Goal: Check status: Check status

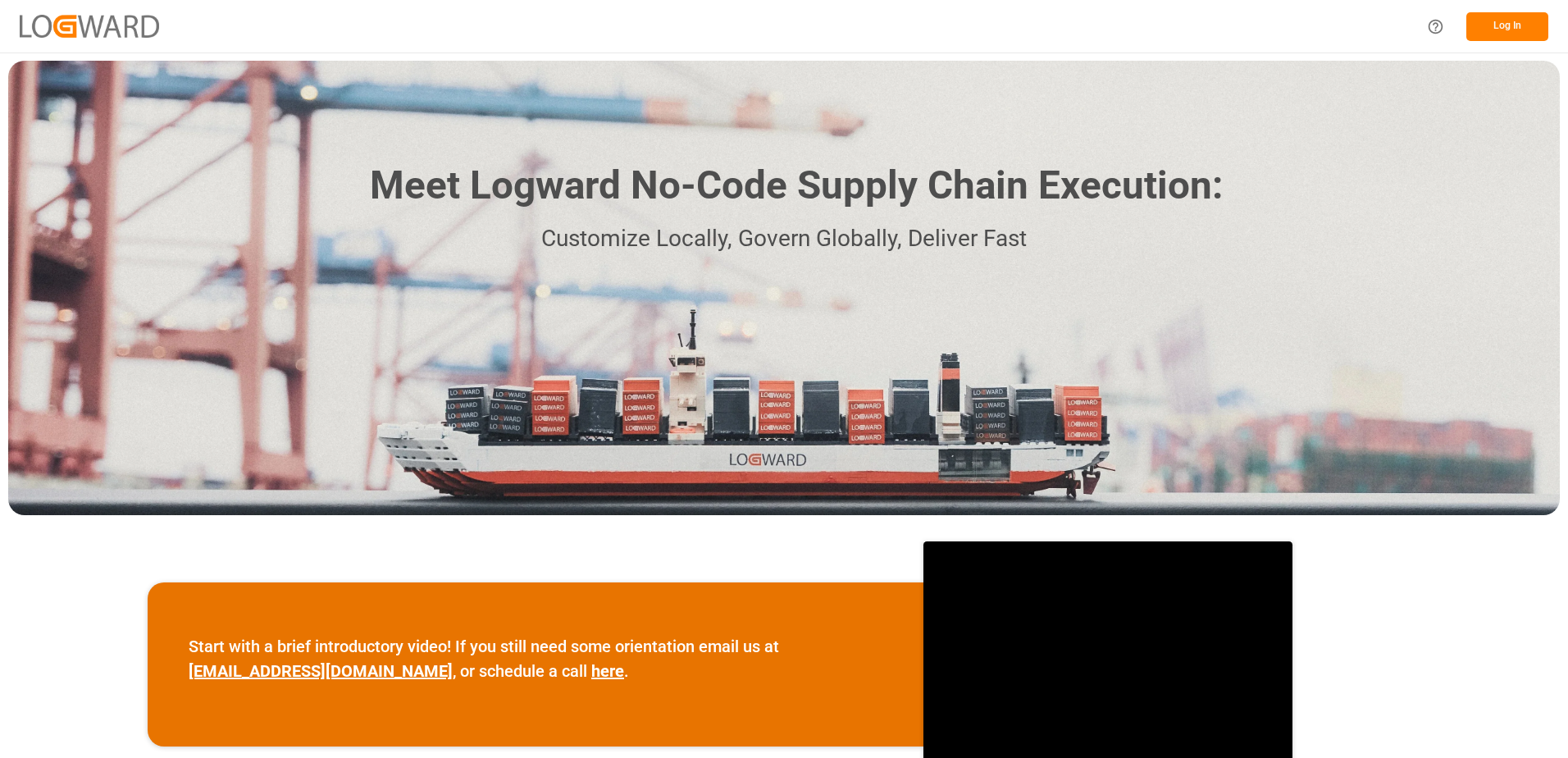
click at [1507, 25] on button "Log In" at bounding box center [1507, 27] width 82 height 29
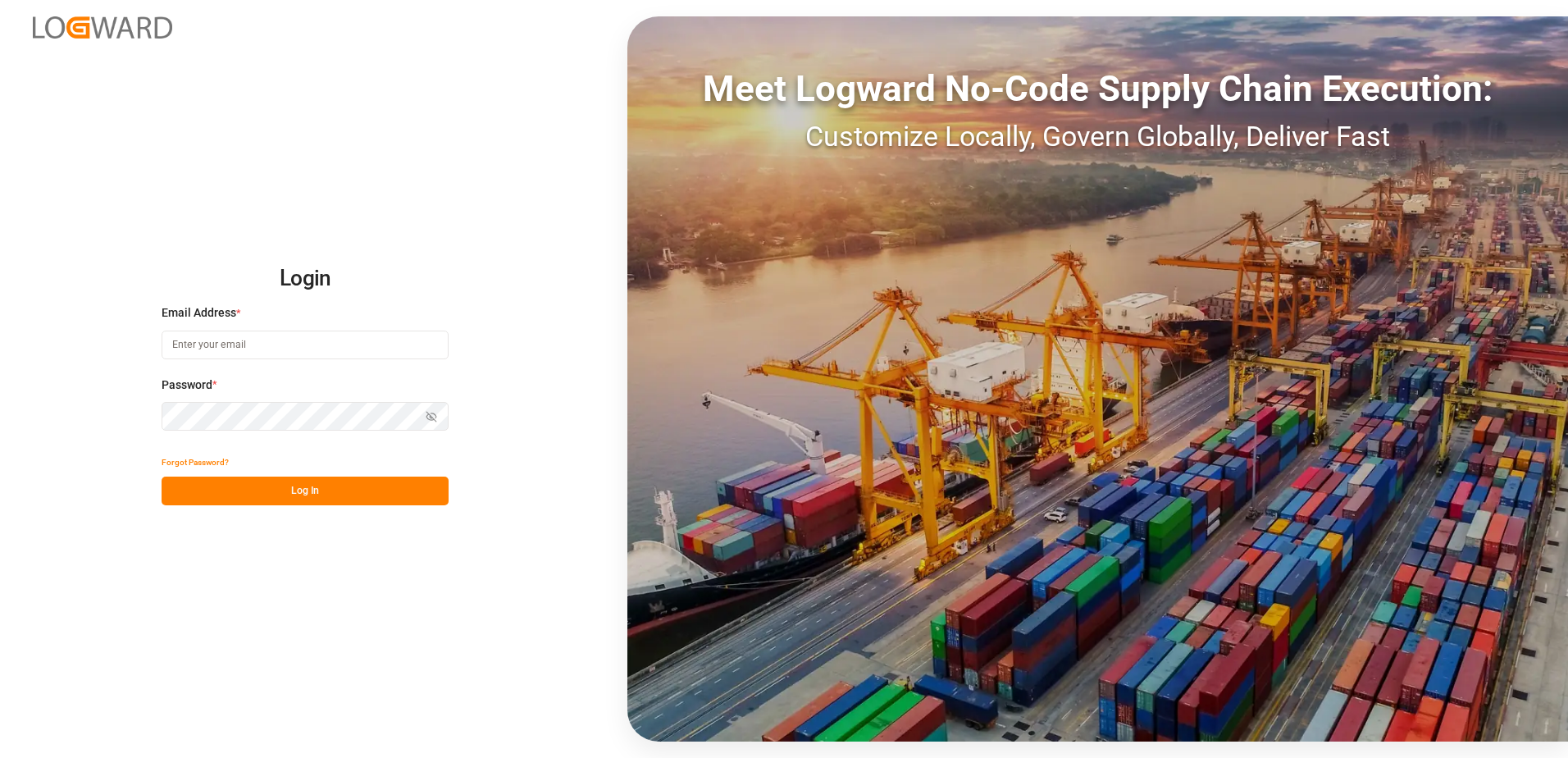
type input "[PERSON_NAME][EMAIL_ADDRESS][DOMAIN_NAME]"
click at [310, 497] on button "Log In" at bounding box center [305, 491] width 287 height 29
type input "[PERSON_NAME][EMAIL_ADDRESS][DOMAIN_NAME]"
click at [352, 481] on button "Log In" at bounding box center [305, 491] width 287 height 29
click at [316, 483] on button "Log In" at bounding box center [305, 491] width 287 height 29
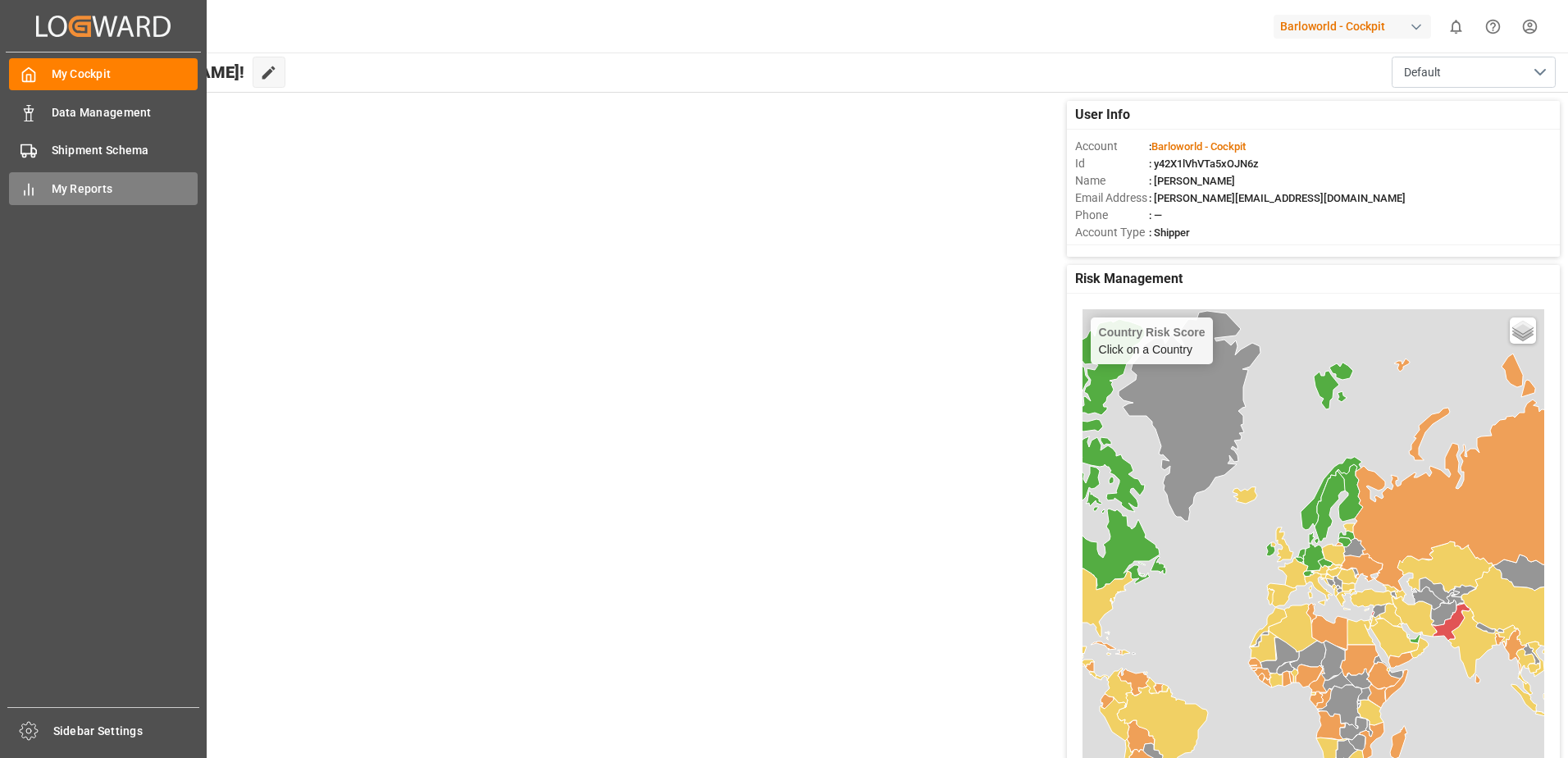
click at [44, 184] on div "My Reports My Reports" at bounding box center [103, 188] width 189 height 32
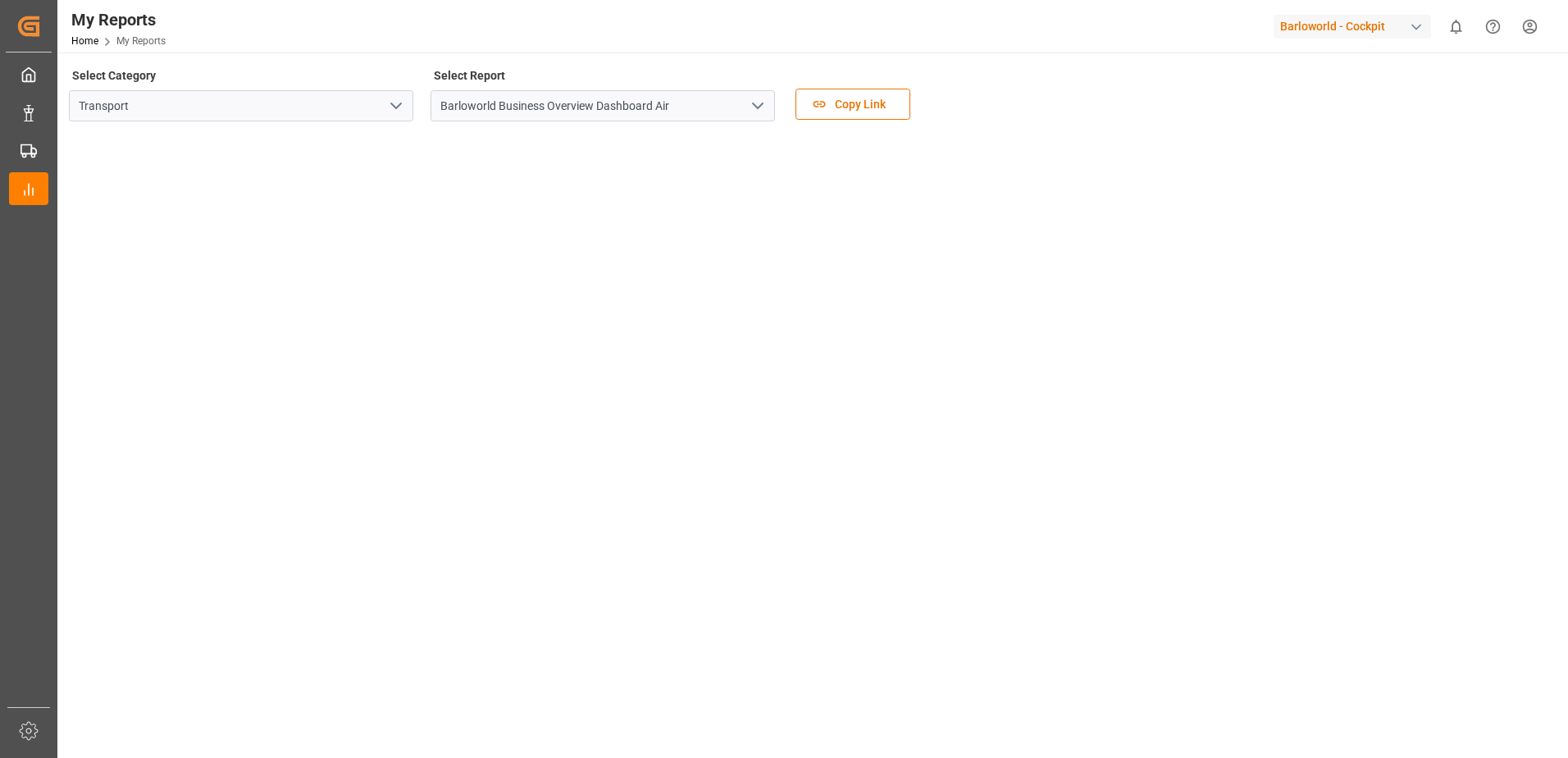
click at [760, 108] on icon "open menu" at bounding box center [758, 106] width 20 height 20
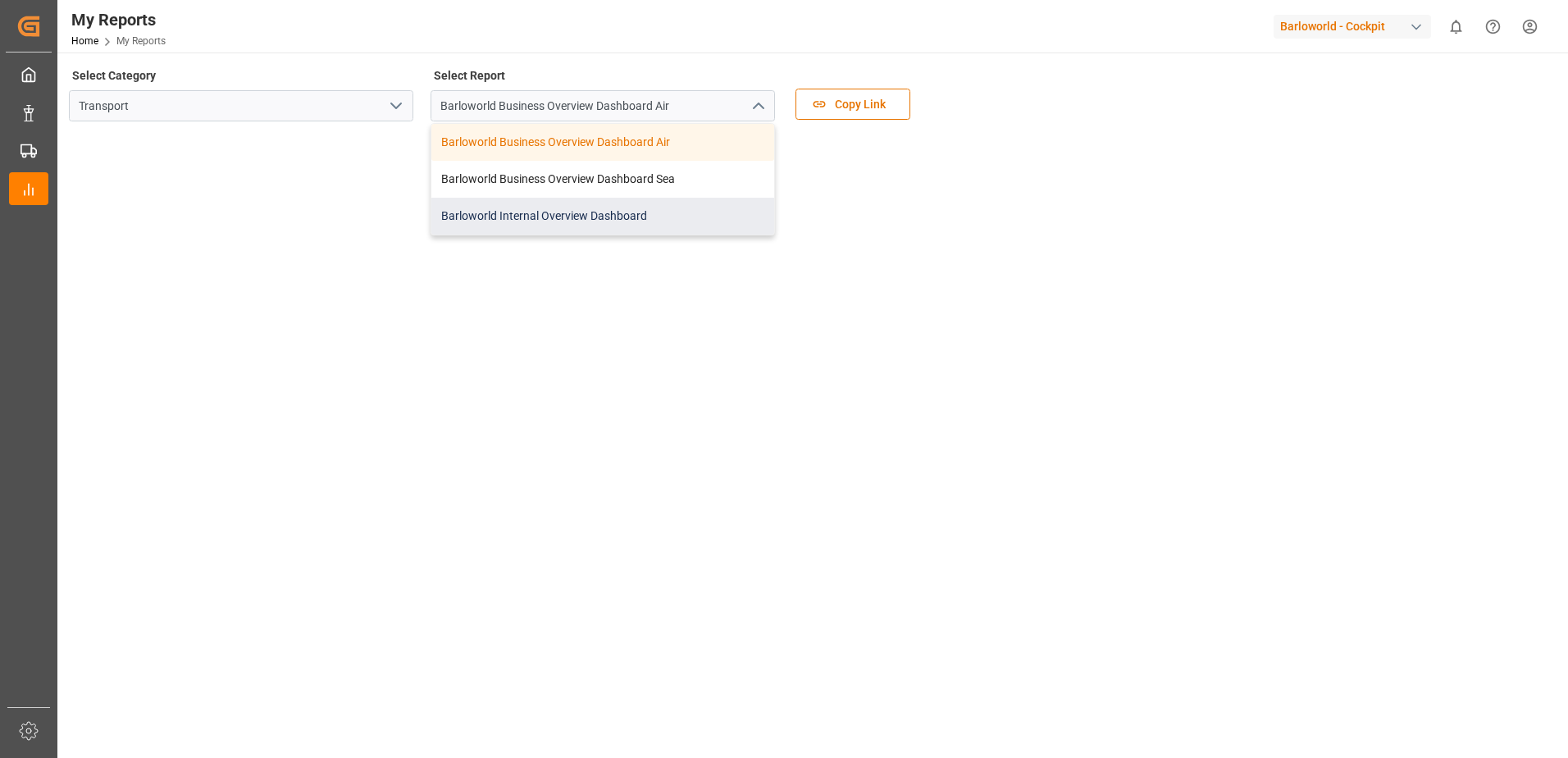
click at [586, 206] on div "Barloworld Internal Overview Dashboard" at bounding box center [603, 216] width 343 height 37
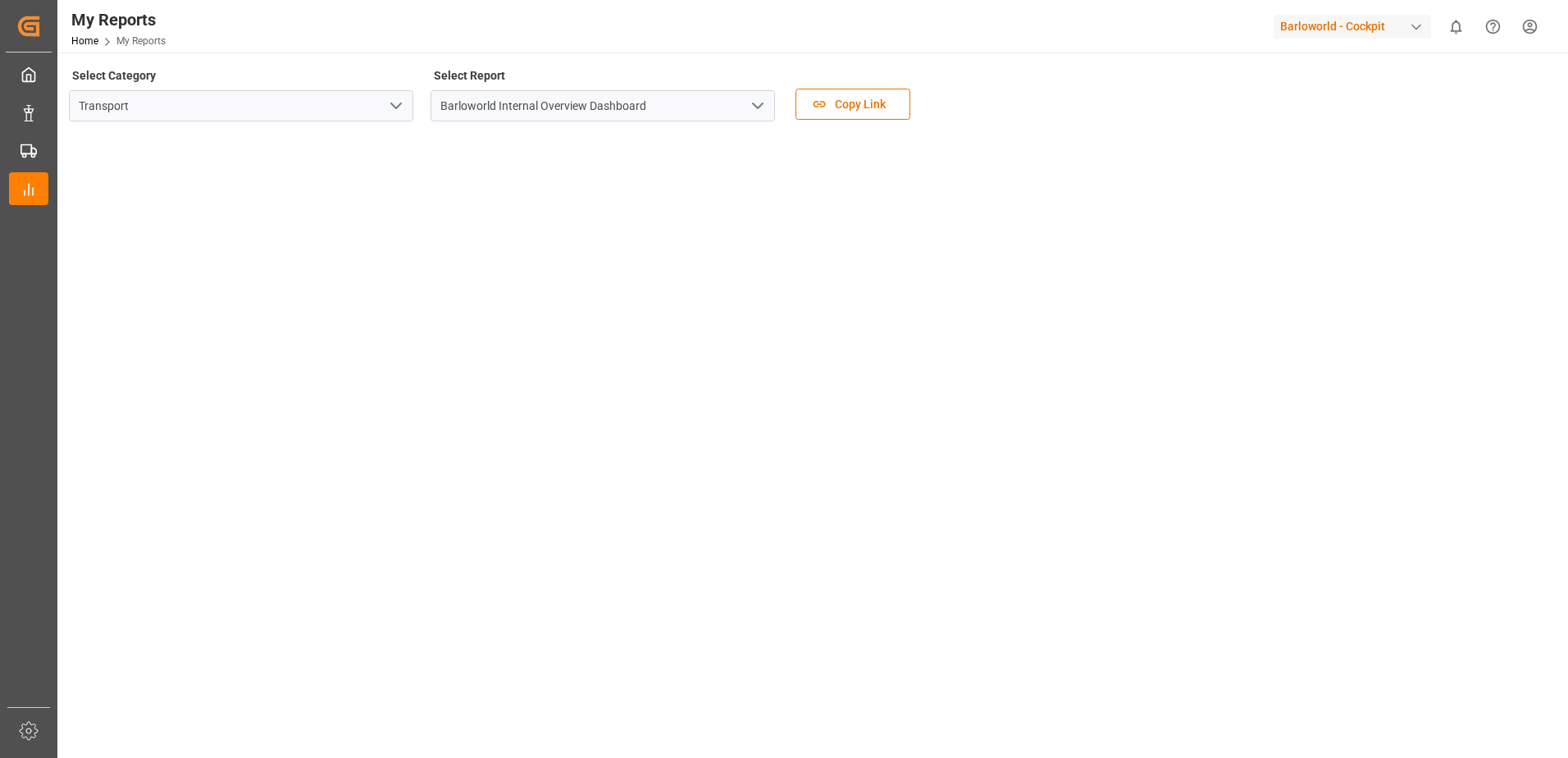
click at [1376, 625] on tableau-viz at bounding box center [811, 463] width 1482 height 657
click at [754, 101] on icon "open menu" at bounding box center [758, 106] width 20 height 20
click at [766, 104] on icon "open menu" at bounding box center [758, 106] width 20 height 20
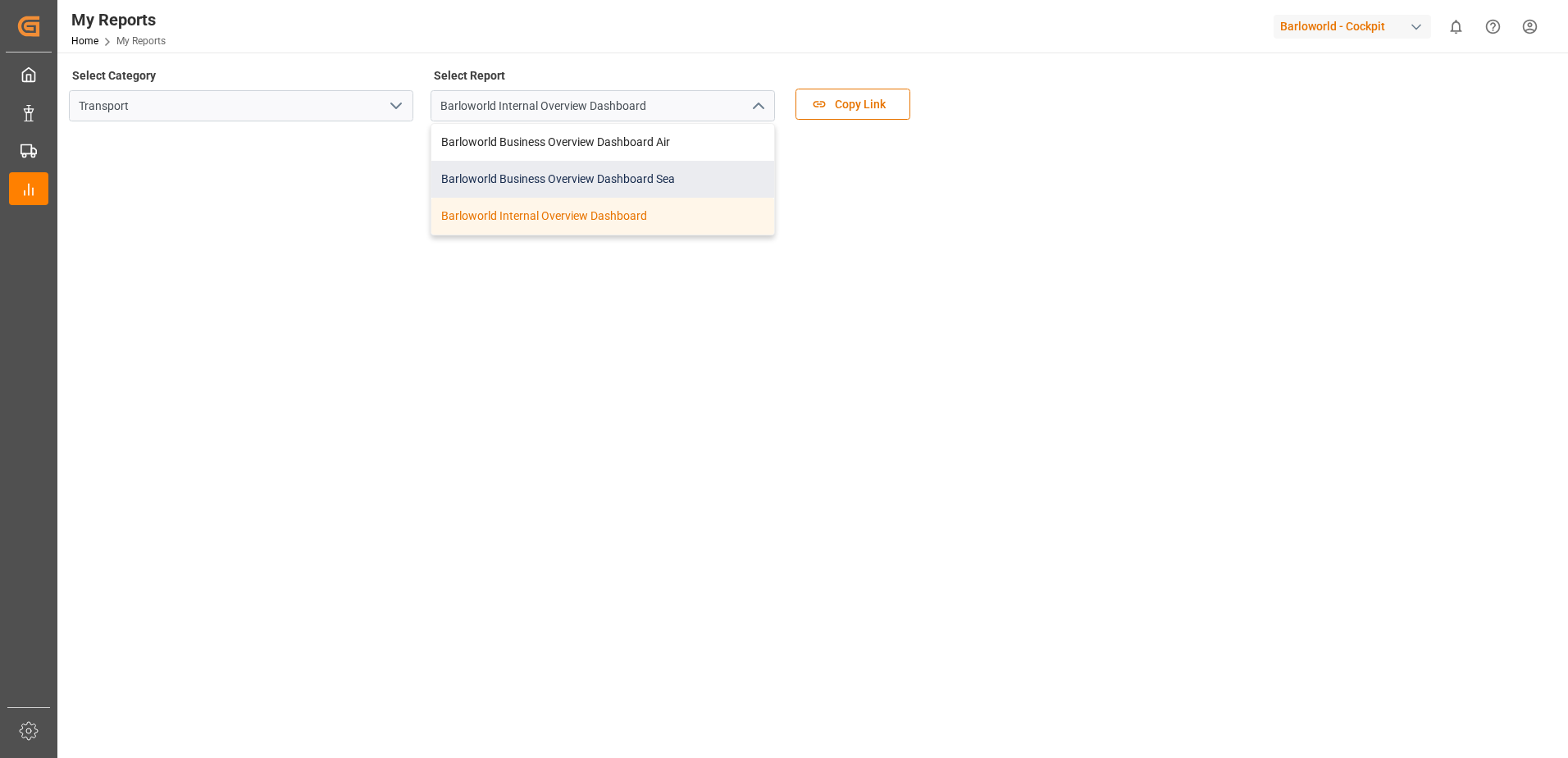
click at [614, 168] on div "Barloworld Business Overview Dashboard Sea" at bounding box center [603, 178] width 343 height 37
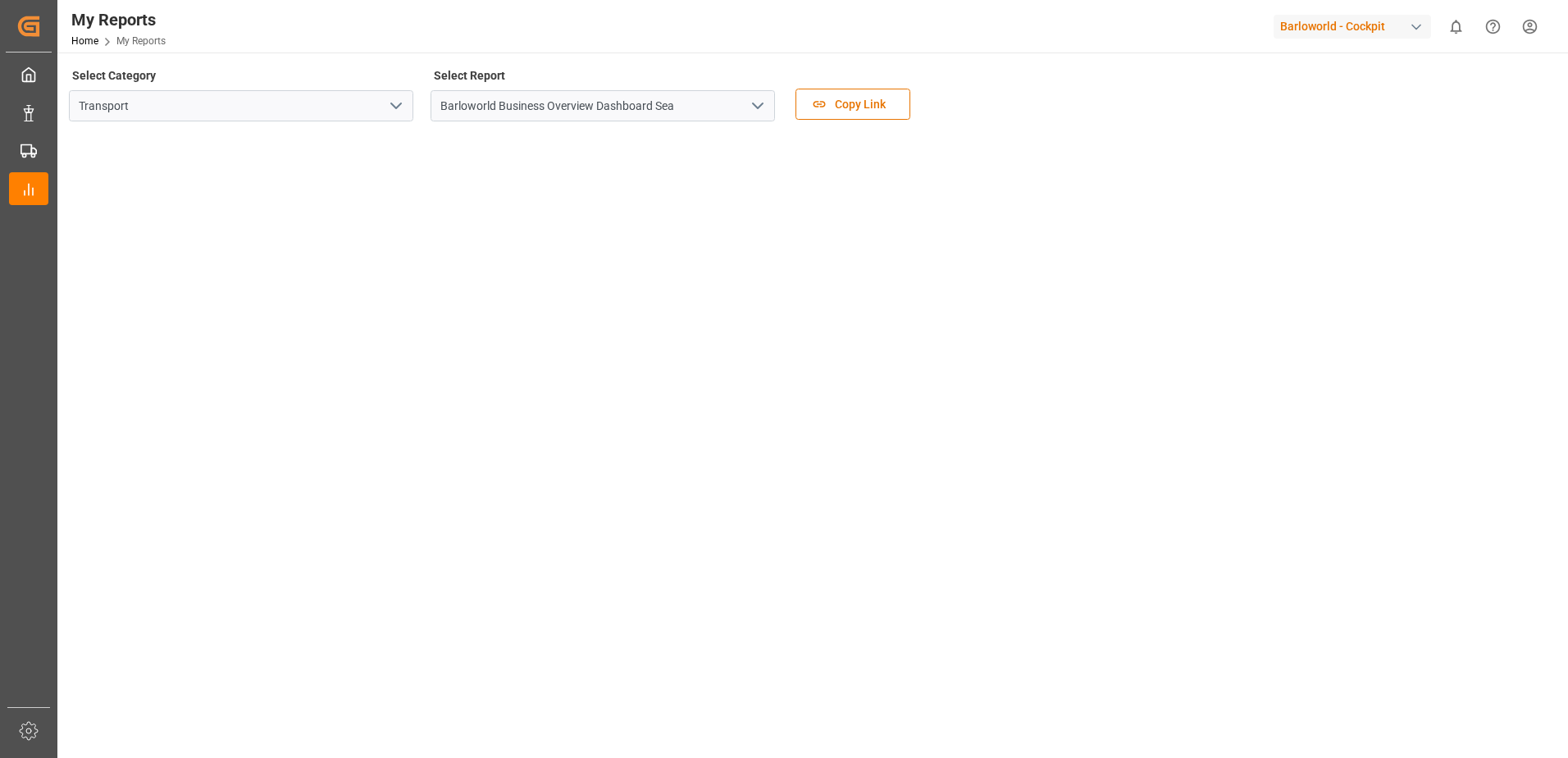
click at [760, 106] on polyline "open menu" at bounding box center [758, 106] width 10 height 5
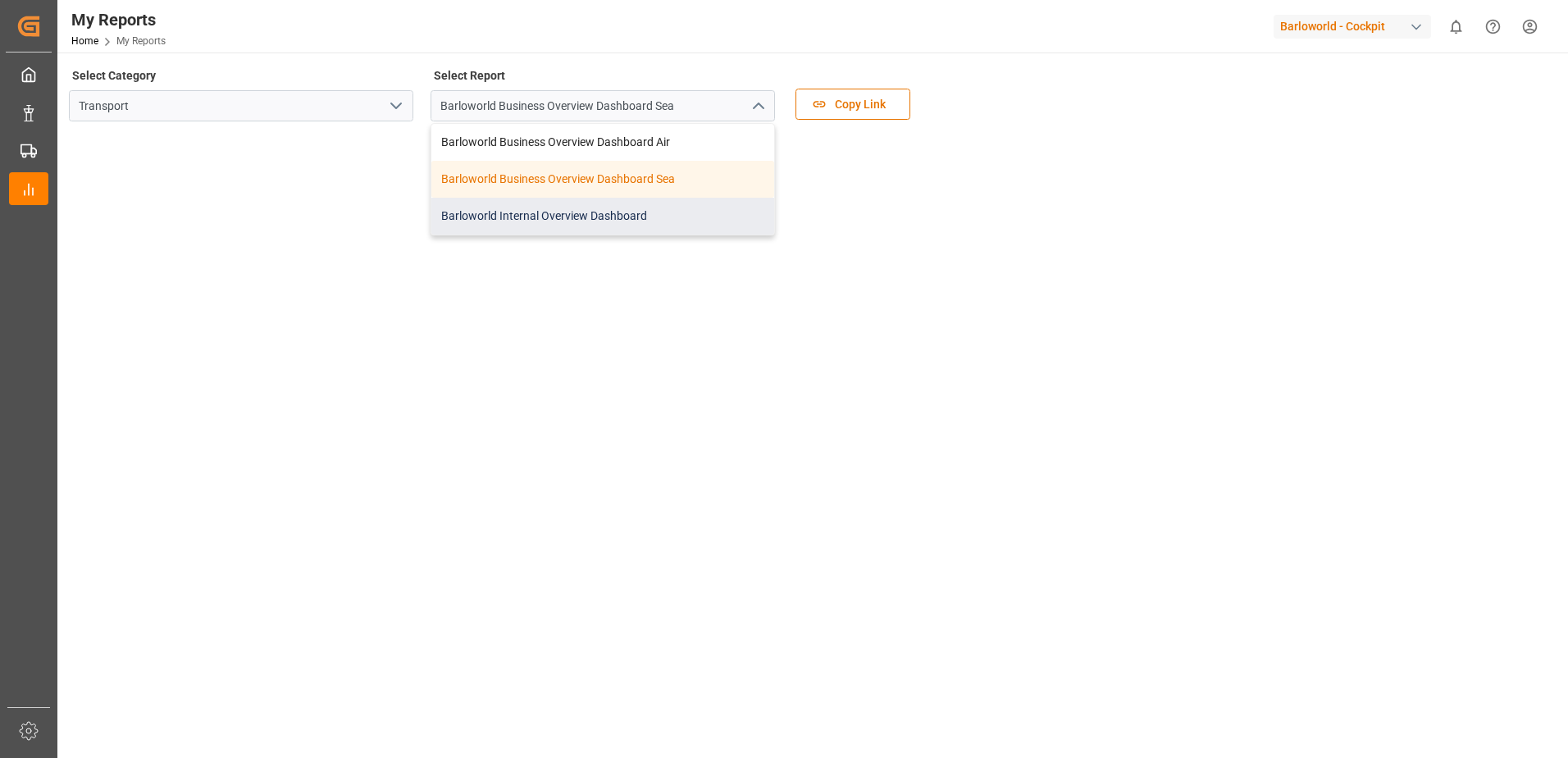
click at [561, 213] on div "Barloworld Internal Overview Dashboard" at bounding box center [603, 216] width 343 height 37
